Goal: Check status: Check status

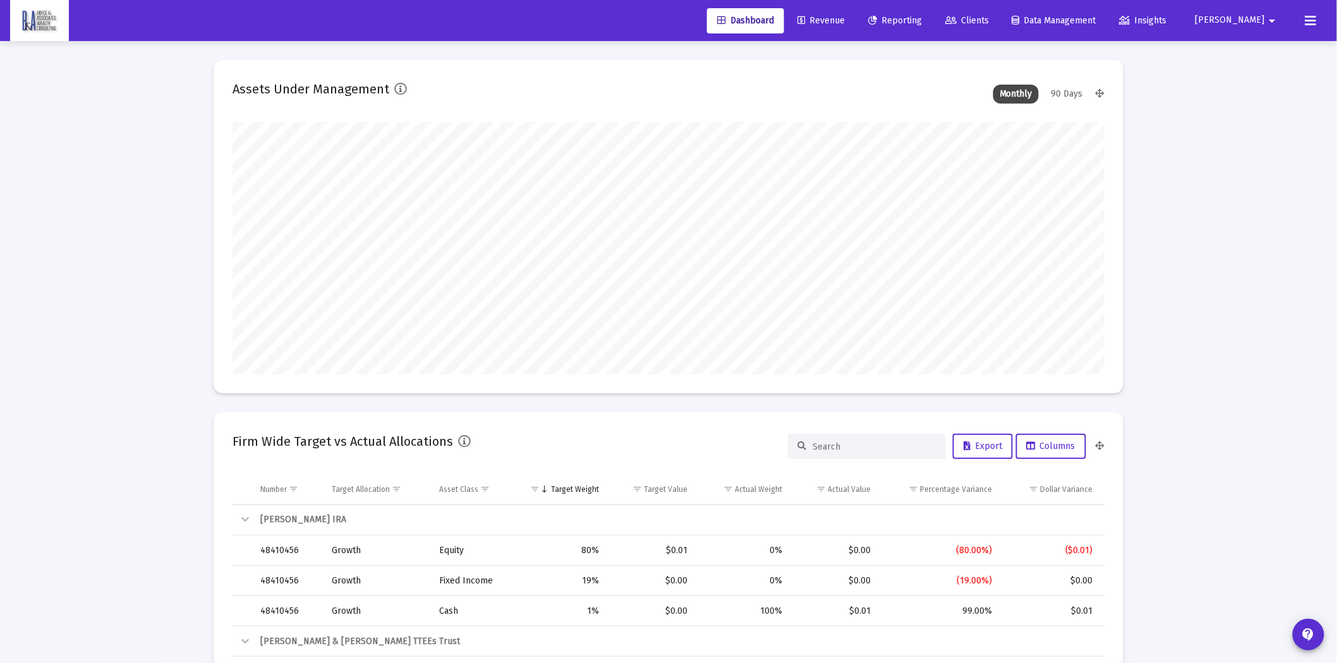
scroll to position [253, 872]
type input "[DATE]"
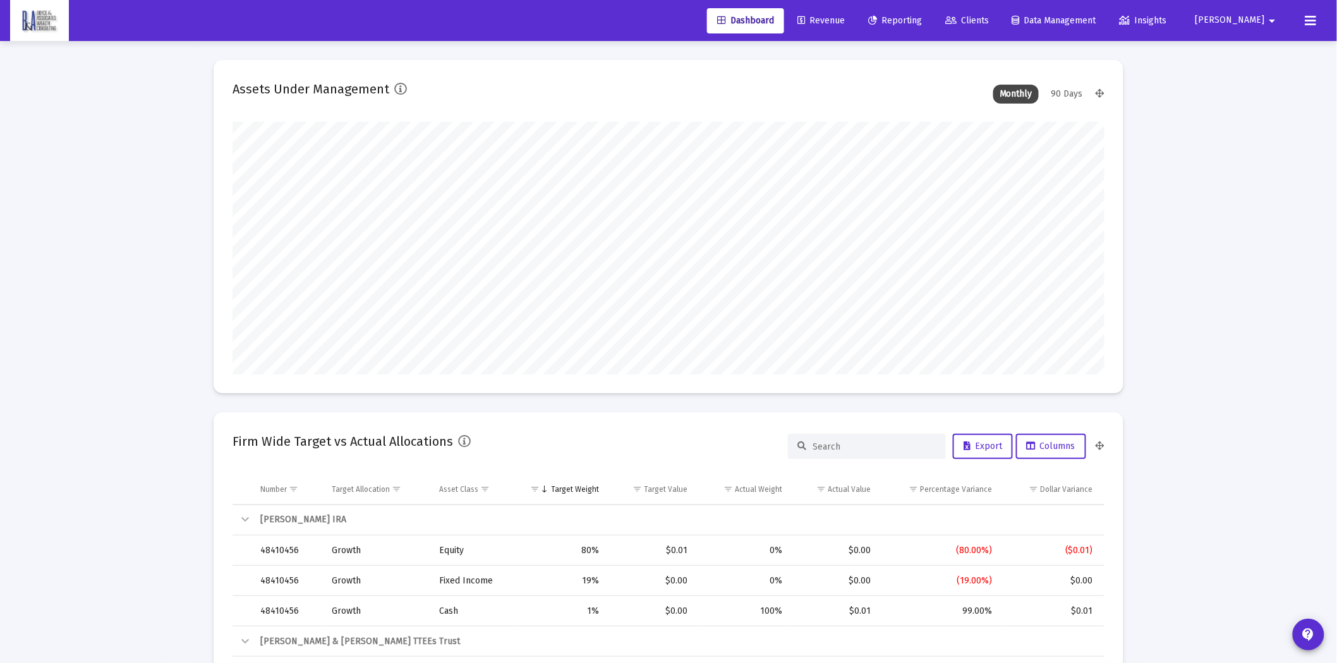
type input "[DATE]"
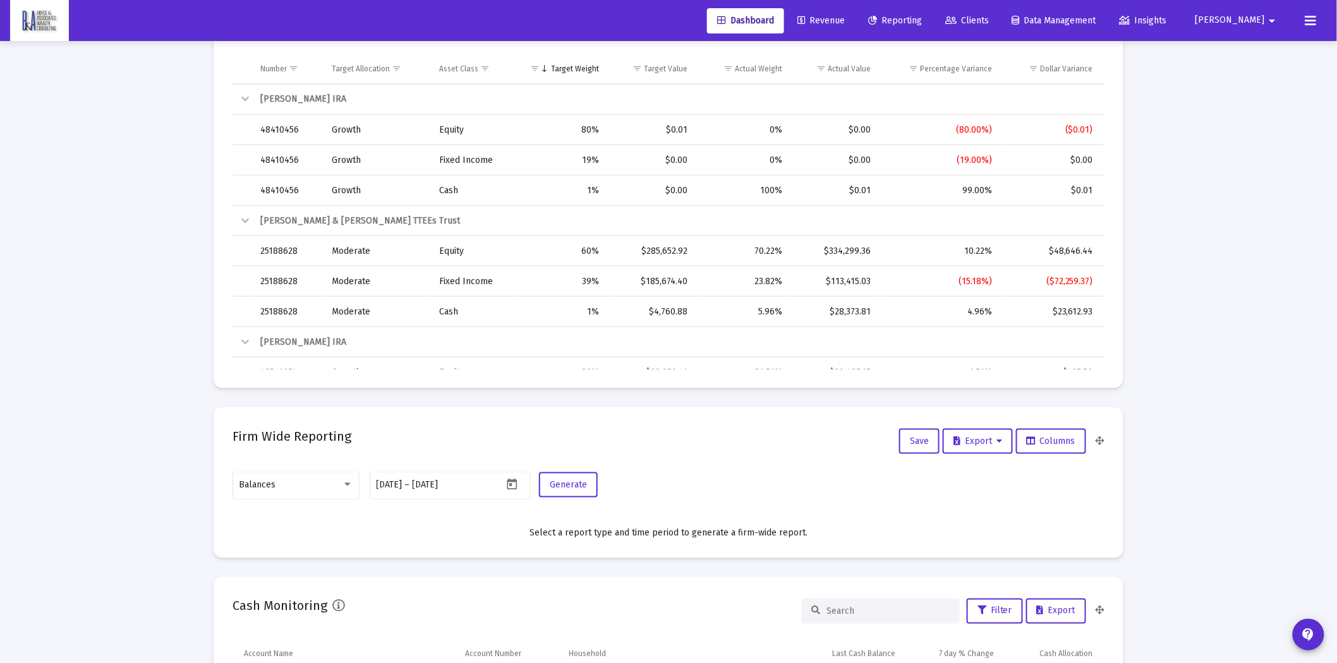
scroll to position [0, 0]
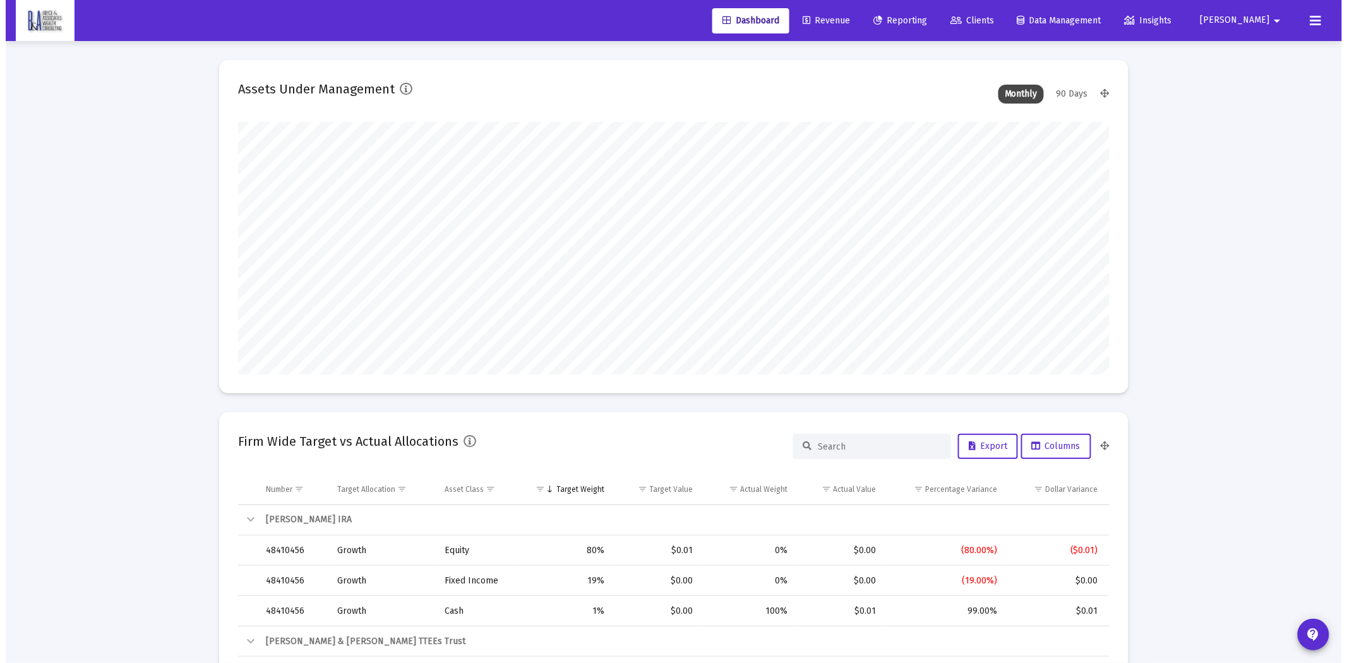
scroll to position [253, 407]
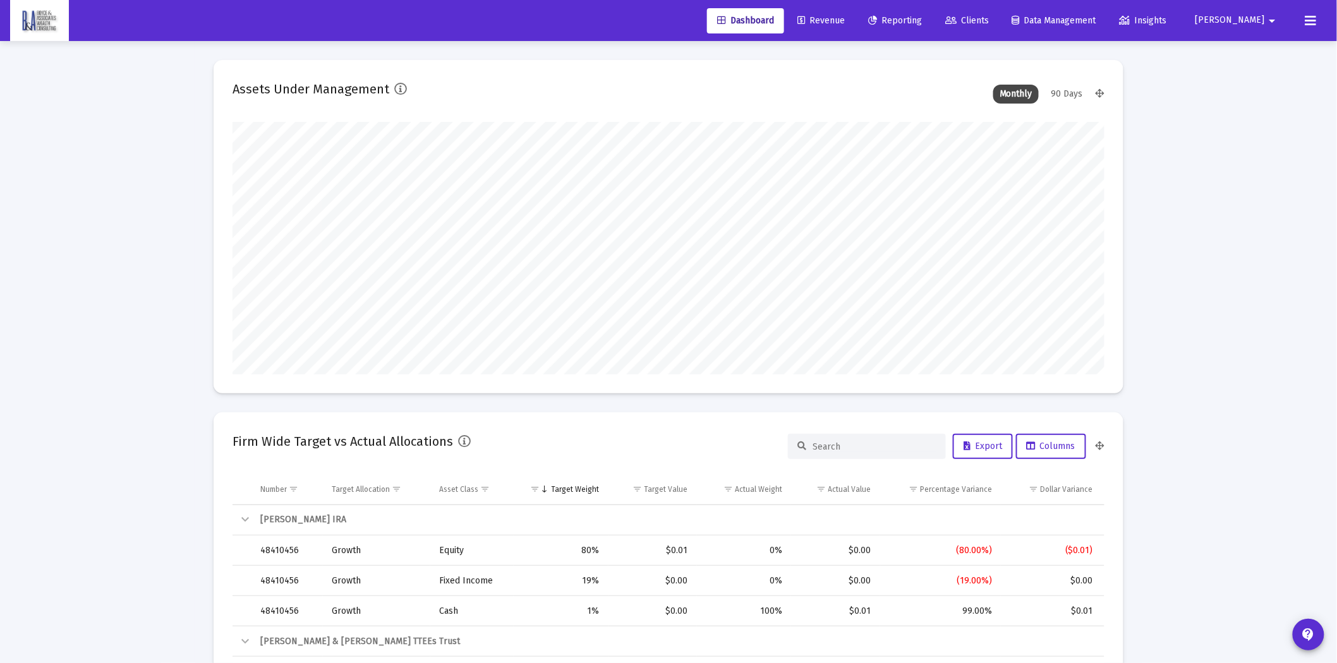
drag, startPoint x: 920, startPoint y: 16, endPoint x: 849, endPoint y: 18, distance: 70.8
click at [920, 16] on span "Reporting" at bounding box center [895, 20] width 54 height 11
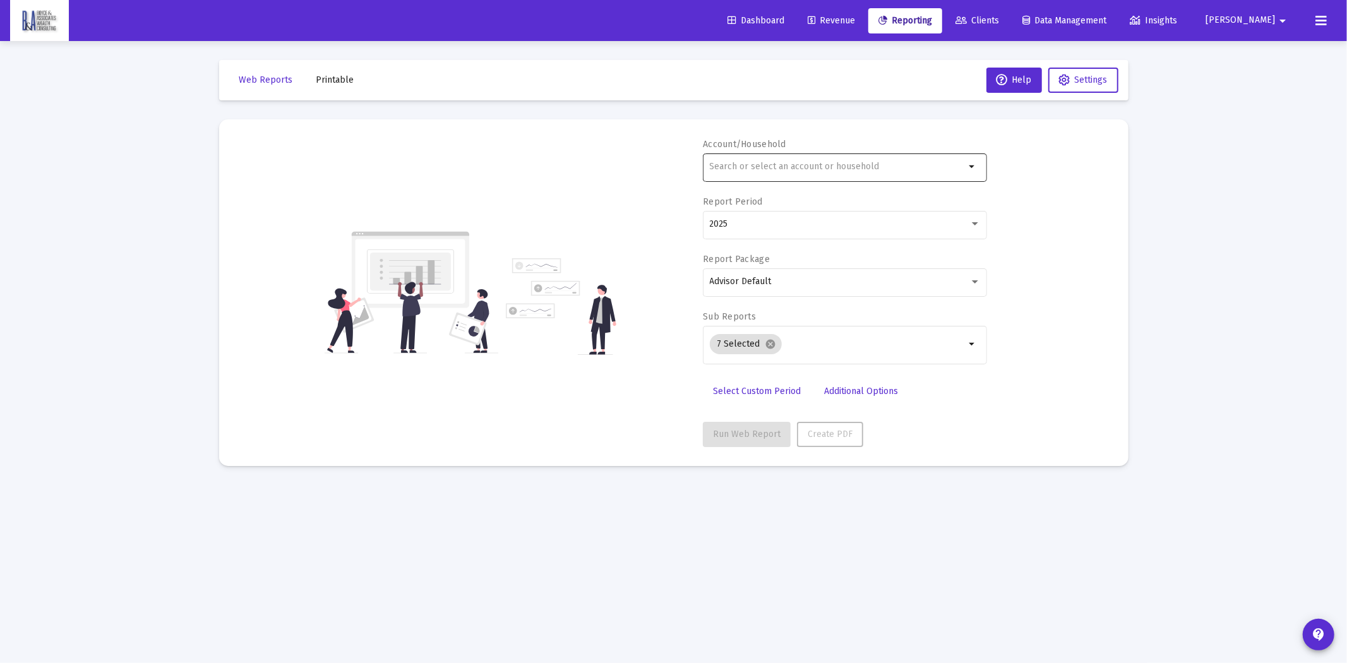
click at [721, 162] on input "text" at bounding box center [838, 167] width 256 height 10
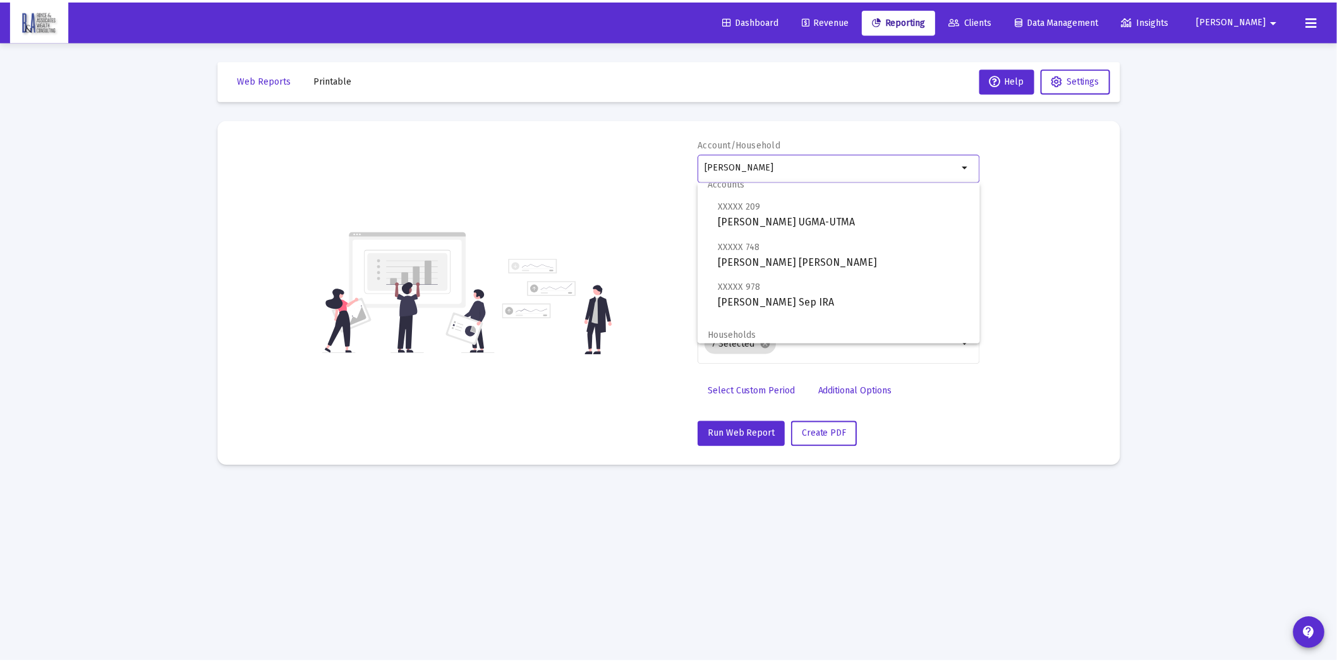
scroll to position [20, 0]
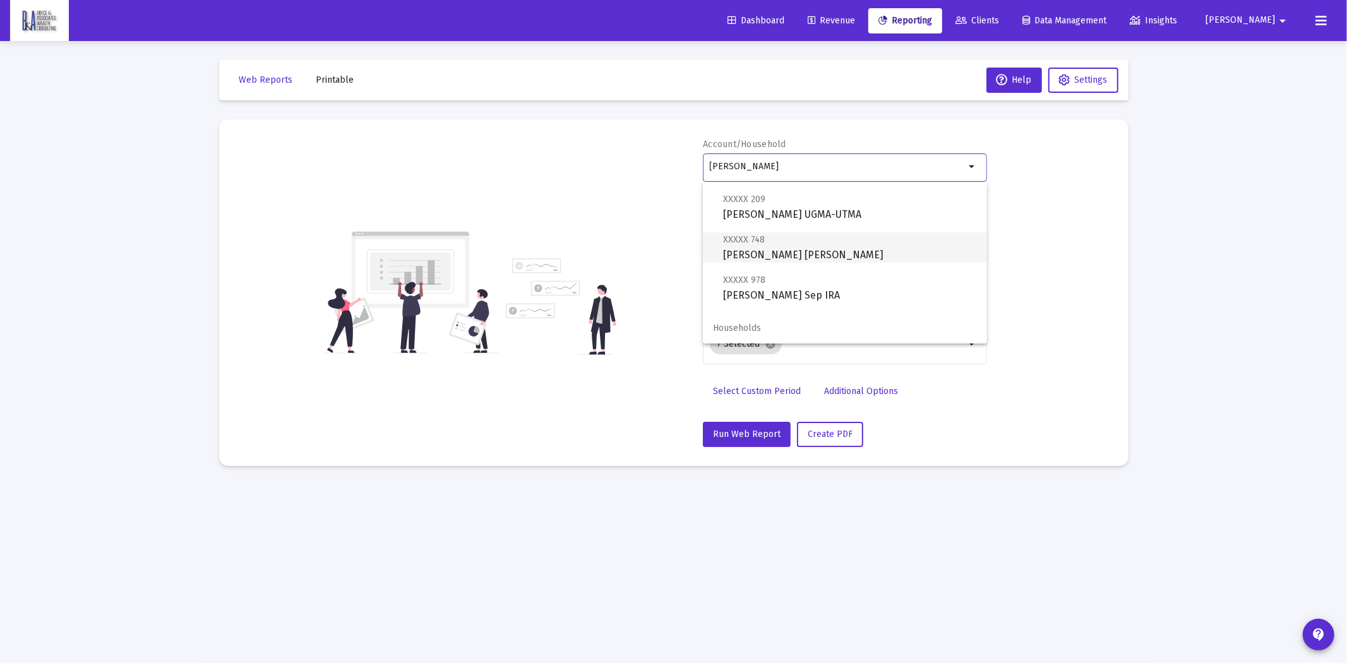
click at [771, 256] on span "XXXXX 748 [PERSON_NAME] [PERSON_NAME]" at bounding box center [850, 247] width 254 height 31
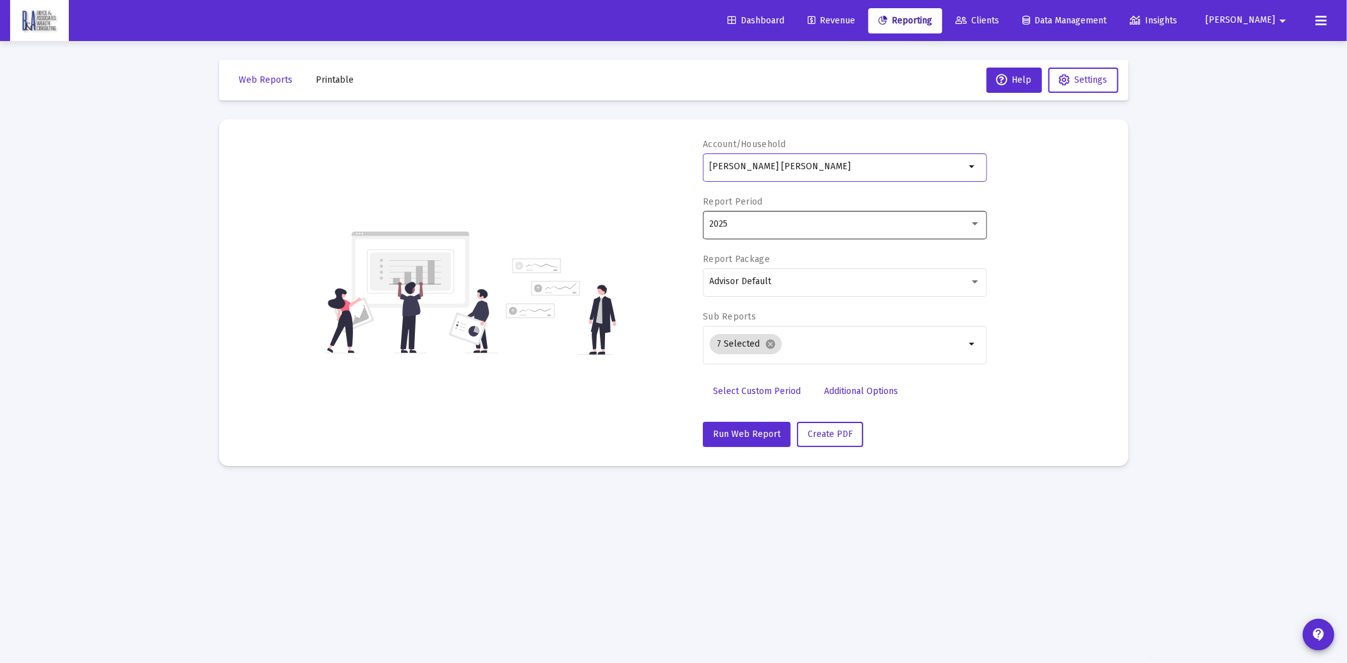
click at [752, 224] on div "2025" at bounding box center [840, 224] width 260 height 10
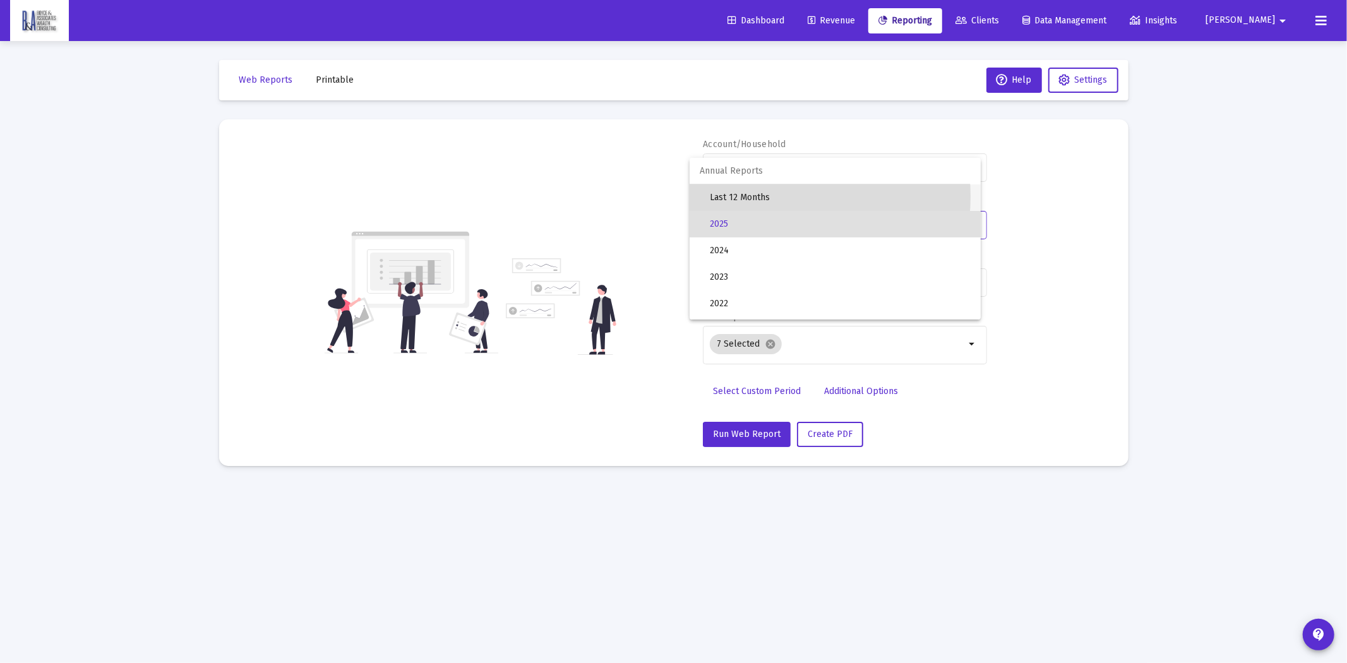
click at [766, 196] on span "Last 12 Months" at bounding box center [840, 197] width 261 height 27
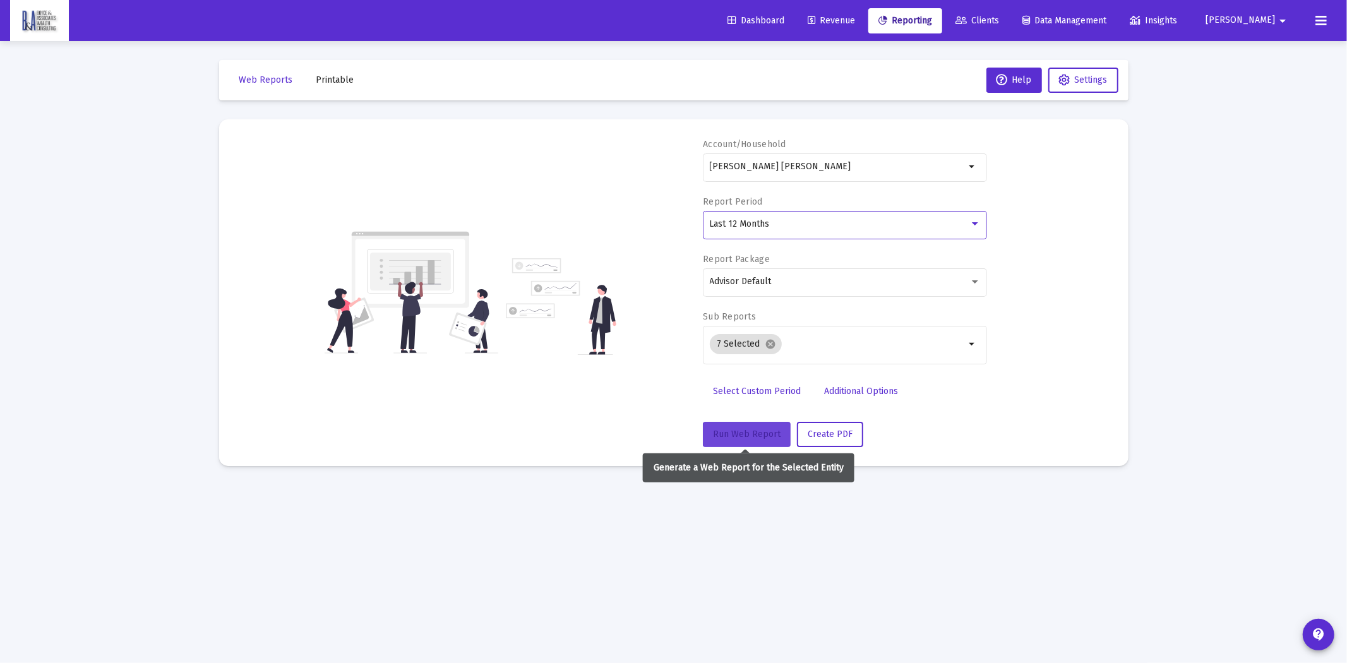
click at [737, 434] on span "Run Web Report" at bounding box center [747, 434] width 68 height 11
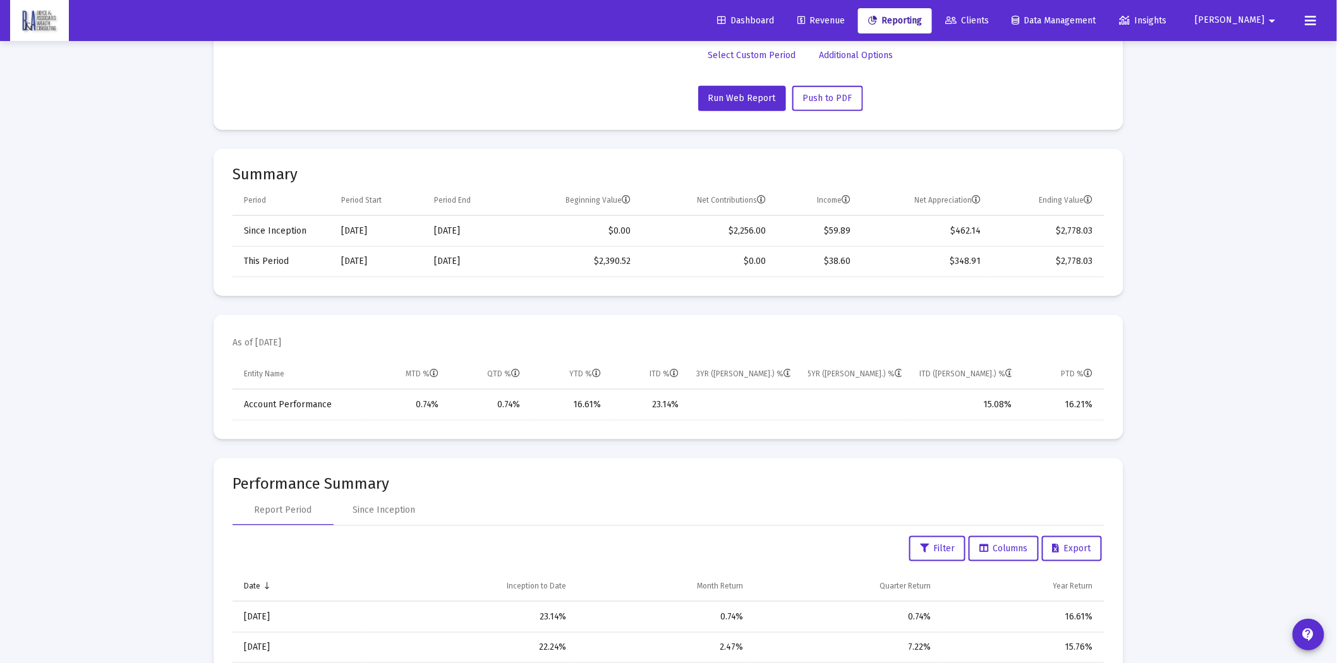
scroll to position [421, 0]
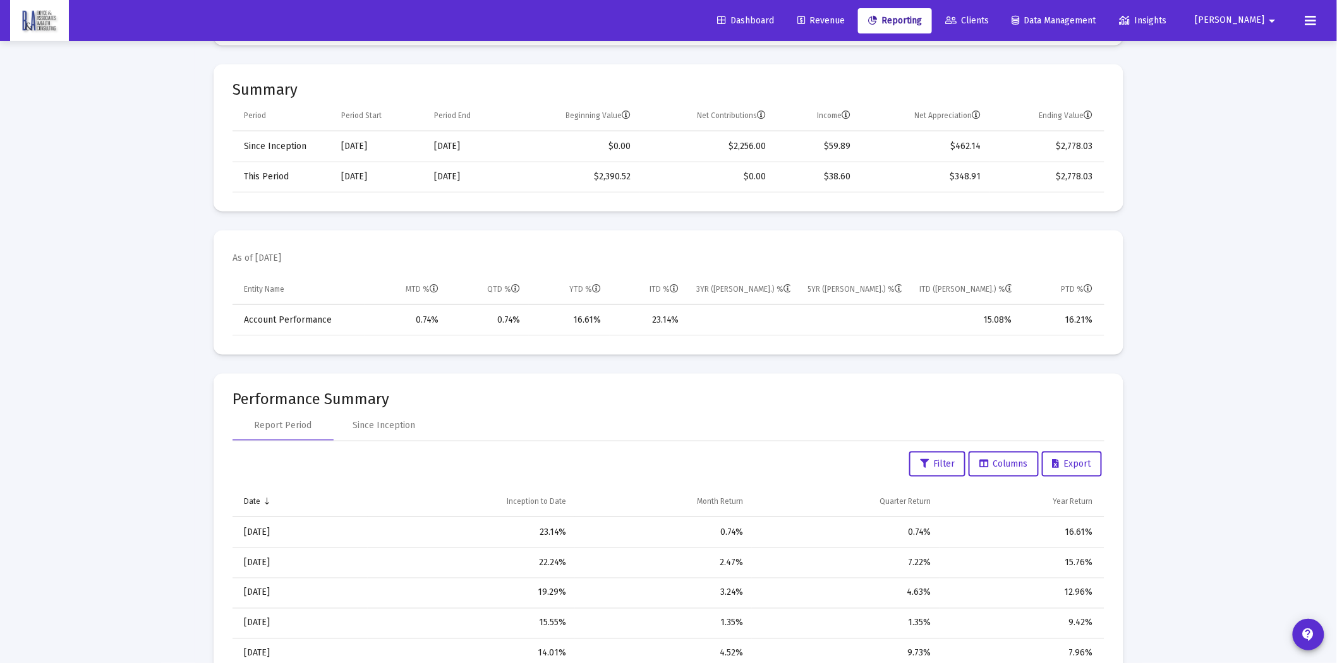
click at [98, 351] on div "Loading... Web Reports Printable Help Settings Account/Household [PERSON_NAME] …" at bounding box center [668, 611] width 1337 height 2064
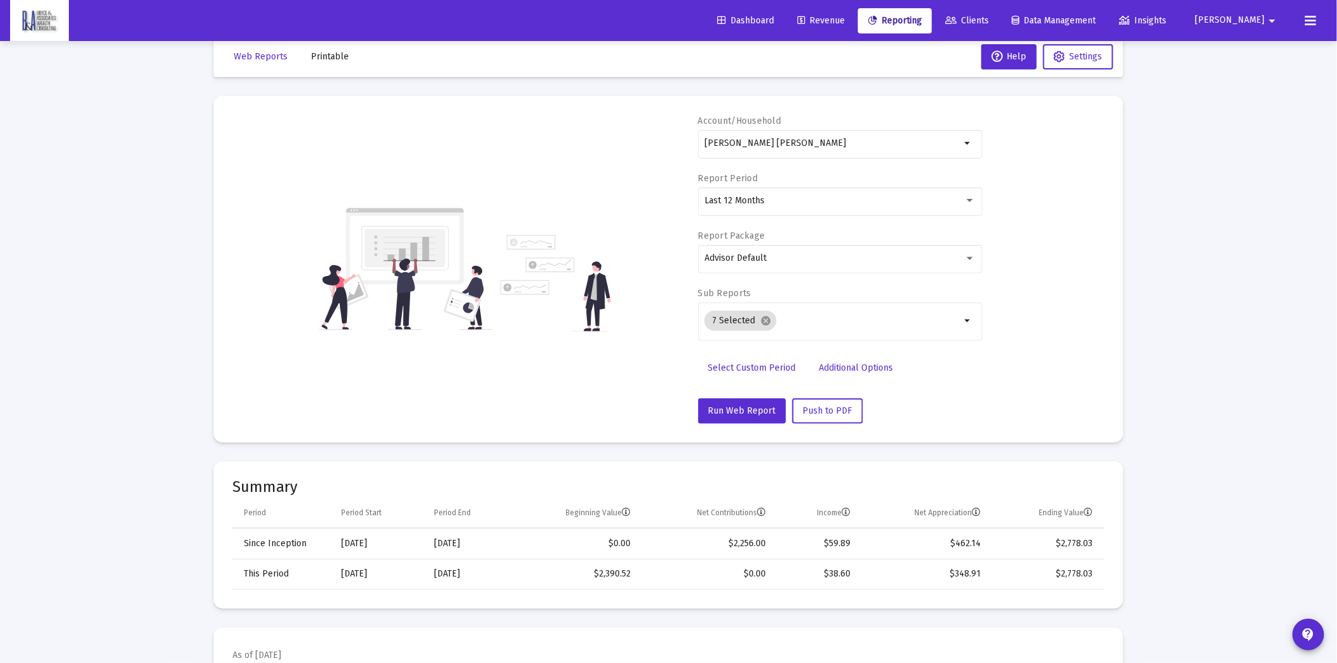
scroll to position [0, 0]
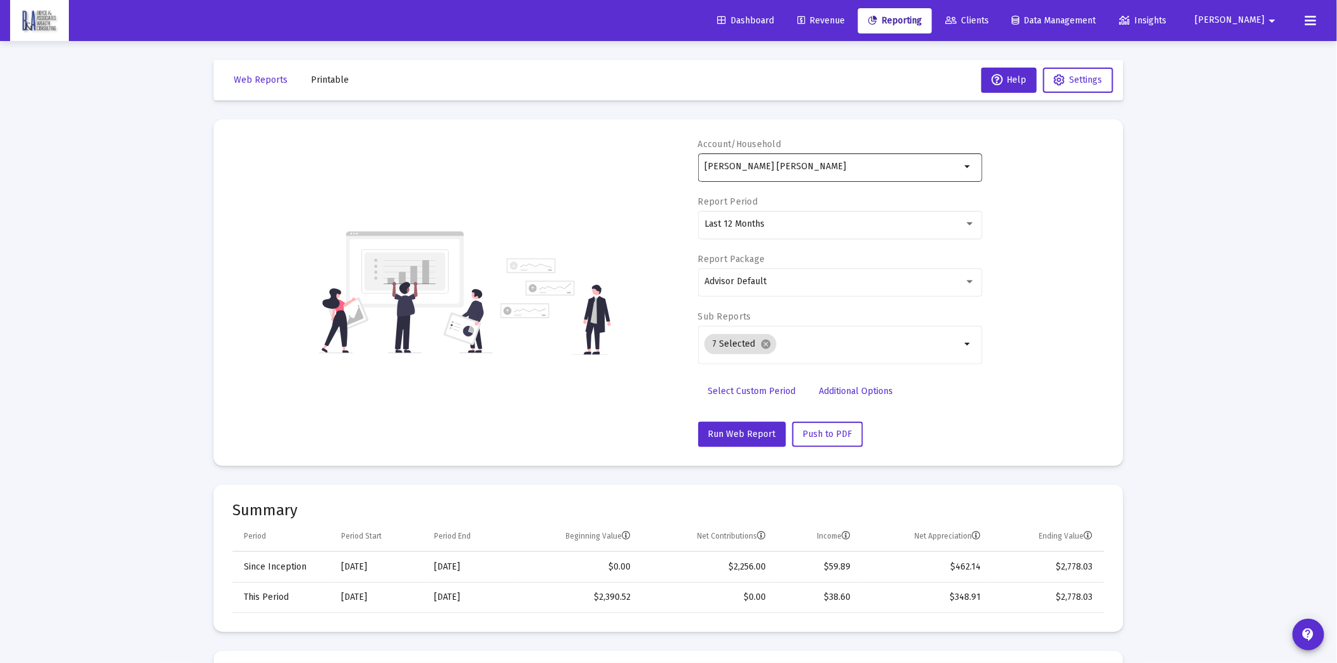
click at [817, 164] on input "[PERSON_NAME] [PERSON_NAME]" at bounding box center [832, 167] width 256 height 10
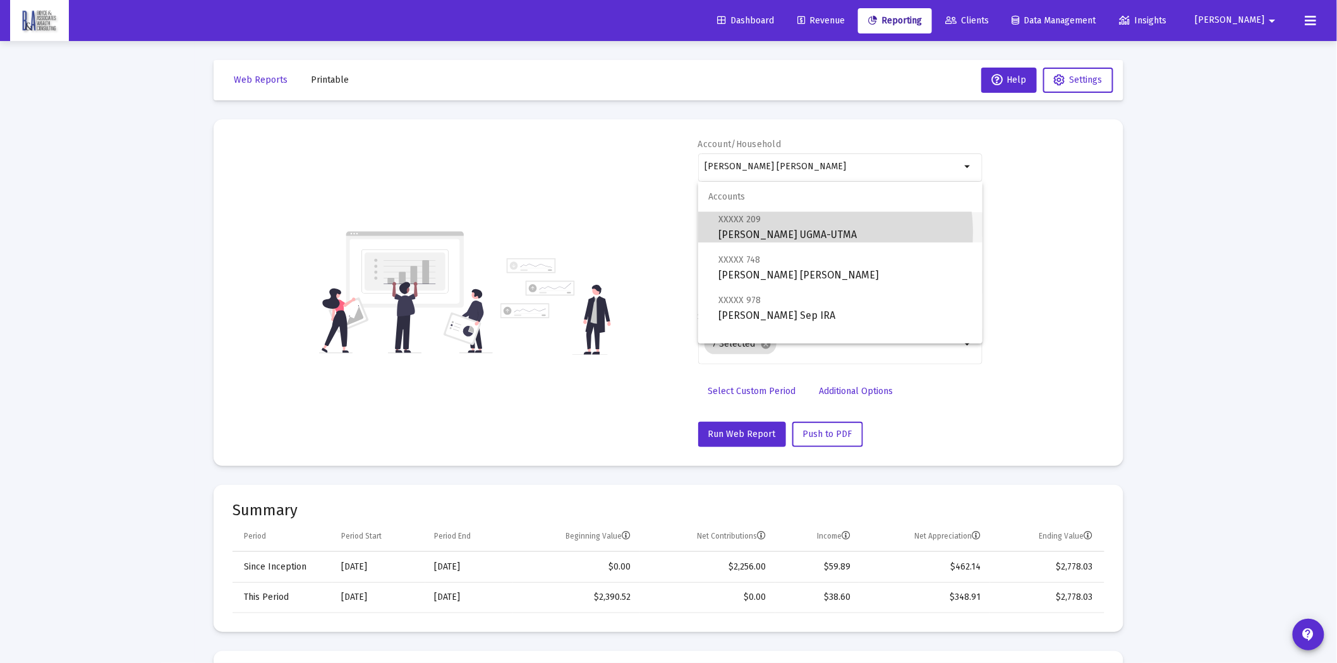
click at [805, 232] on span "XXXXX 209 [PERSON_NAME] UGMA-UTMA" at bounding box center [845, 227] width 254 height 31
type input "[PERSON_NAME] UGMA-UTMA"
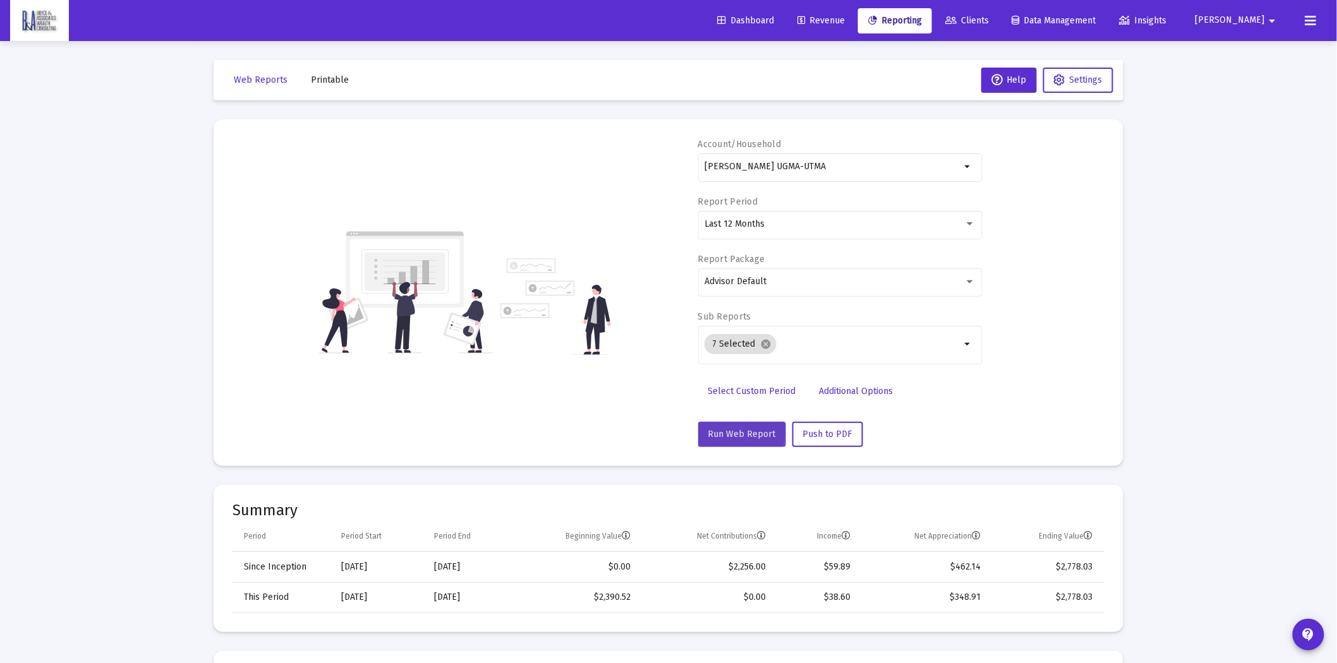
click at [737, 431] on span "Run Web Report" at bounding box center [742, 434] width 68 height 11
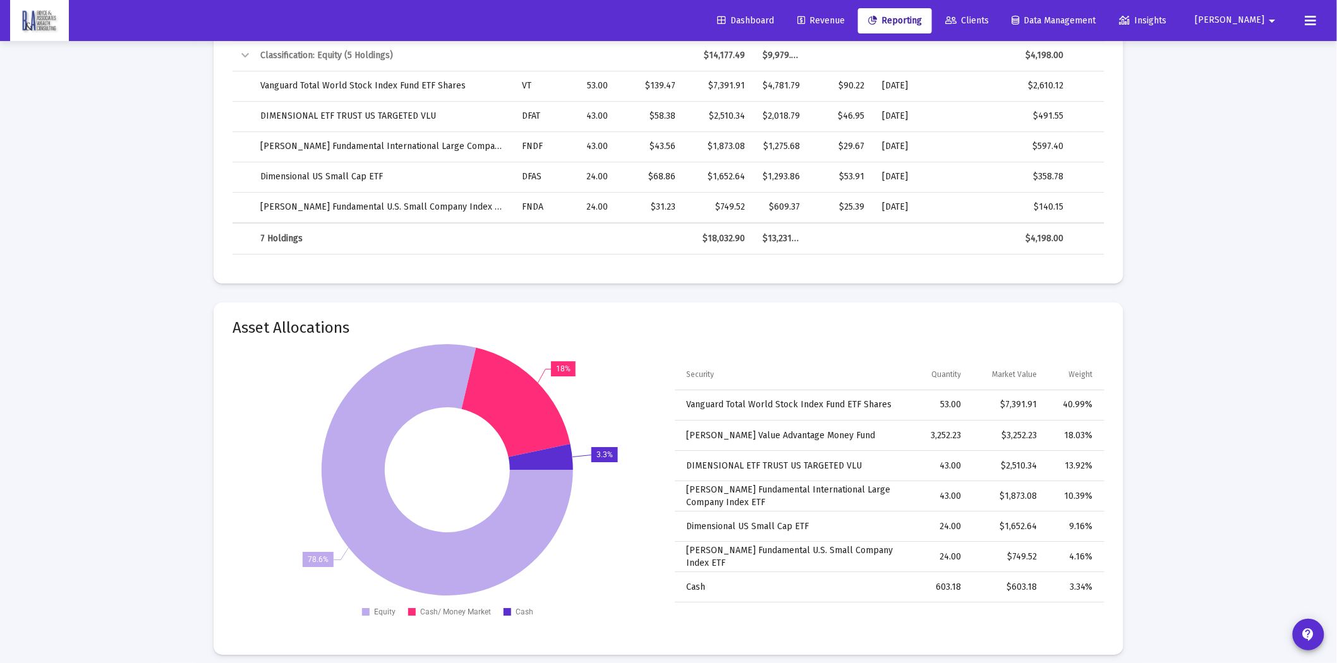
scroll to position [1483, 0]
